Goal: Information Seeking & Learning: Understand process/instructions

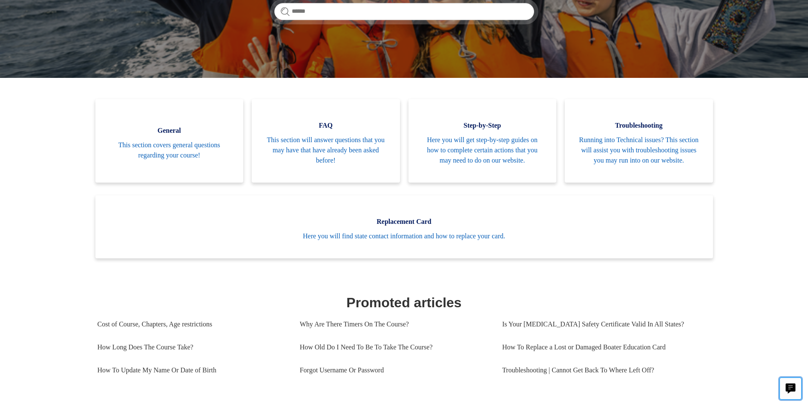
click at [790, 385] on icon "Live chat" at bounding box center [791, 388] width 10 height 8
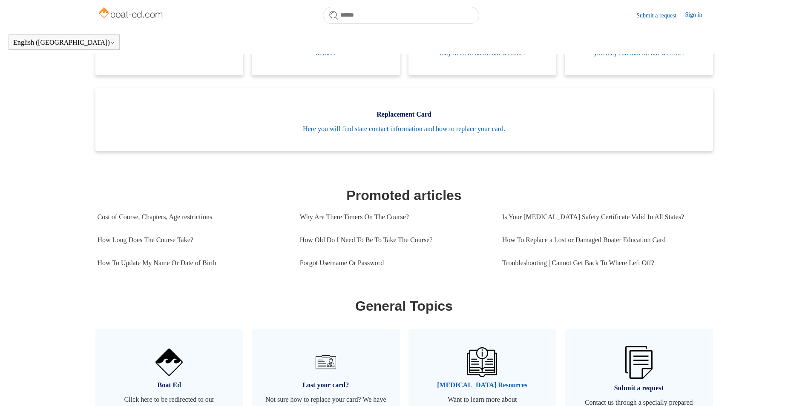
scroll to position [232, 0]
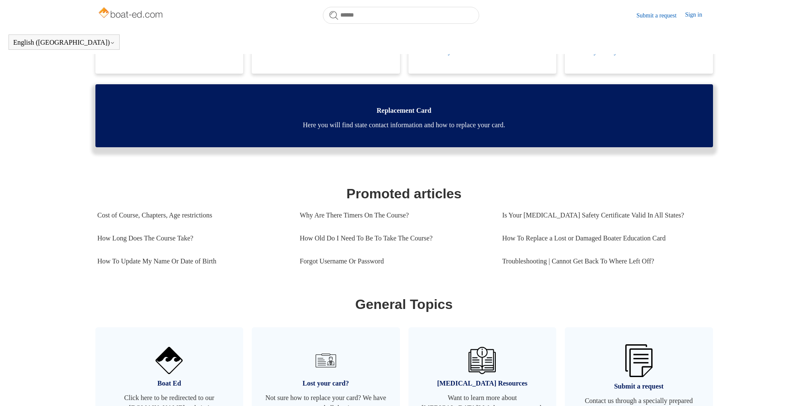
click at [385, 116] on span "Replacement Card" at bounding box center [404, 111] width 592 height 10
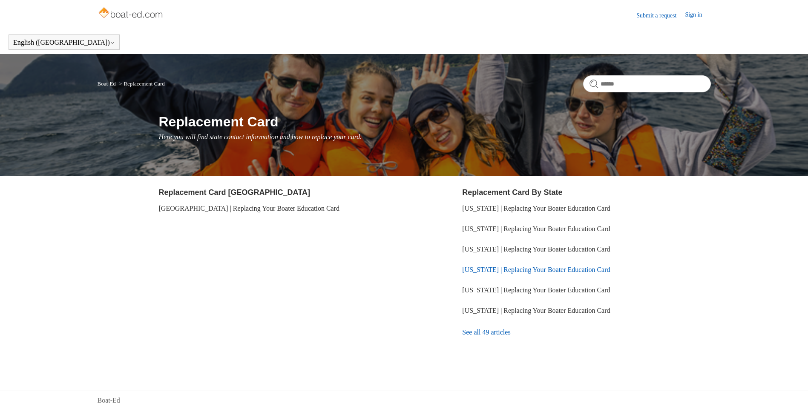
click at [498, 270] on link "Washington | Replacing Your Boater Education Card" at bounding box center [536, 269] width 148 height 7
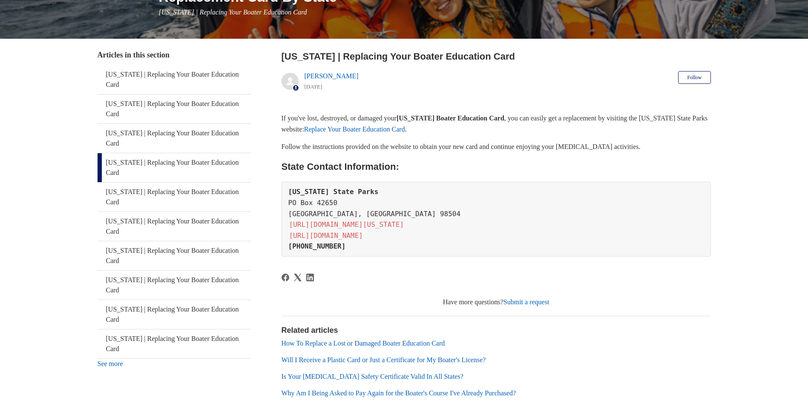
scroll to position [128, 0]
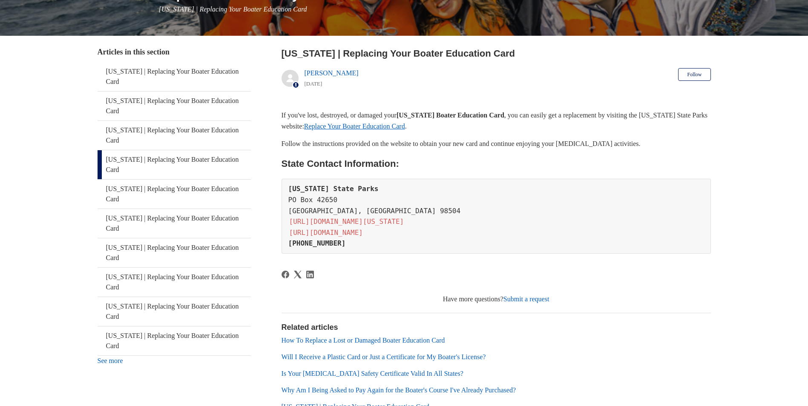
click at [405, 127] on link "Replace Your Boater Education Card" at bounding box center [354, 126] width 101 height 7
